Goal: Task Accomplishment & Management: Use online tool/utility

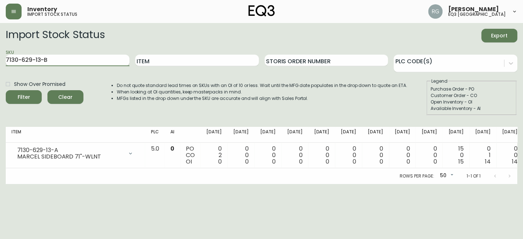
click at [6, 90] on button "Filter" at bounding box center [24, 97] width 36 height 14
type input "7130-629-13-A"
click at [6, 90] on button "Filter" at bounding box center [24, 97] width 36 height 14
drag, startPoint x: 72, startPoint y: 61, endPoint x: 0, endPoint y: 66, distance: 72.1
click at [0, 66] on main "Import Stock Status Export SKU 7130-629-13-A Item Storis Order Number PLC Code(…" at bounding box center [261, 103] width 523 height 161
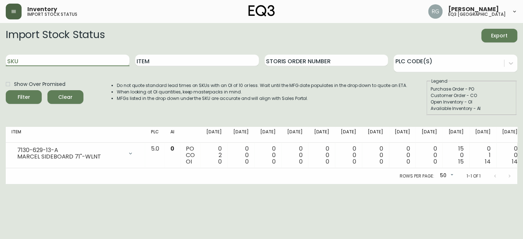
click at [15, 11] on icon "button" at bounding box center [14, 12] width 6 height 6
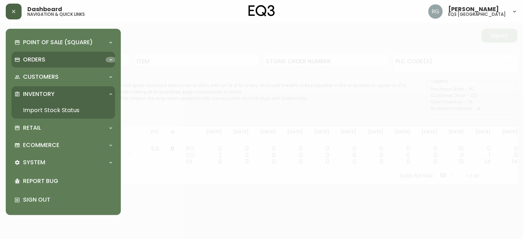
click at [111, 59] on icon at bounding box center [111, 60] width 6 height 6
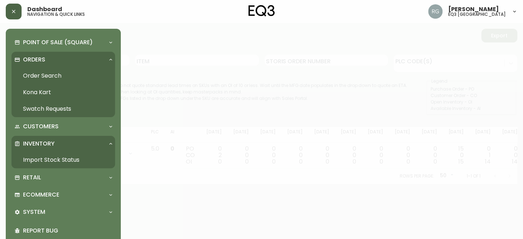
click at [110, 143] on icon at bounding box center [111, 144] width 6 height 6
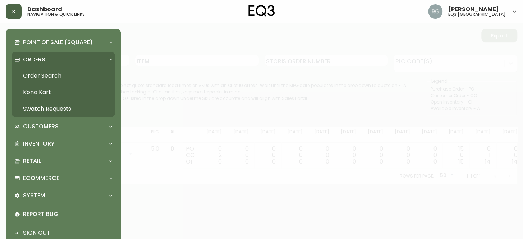
click at [61, 108] on link "Swatch Requests" at bounding box center [64, 109] width 104 height 17
